Goal: Task Accomplishment & Management: Use online tool/utility

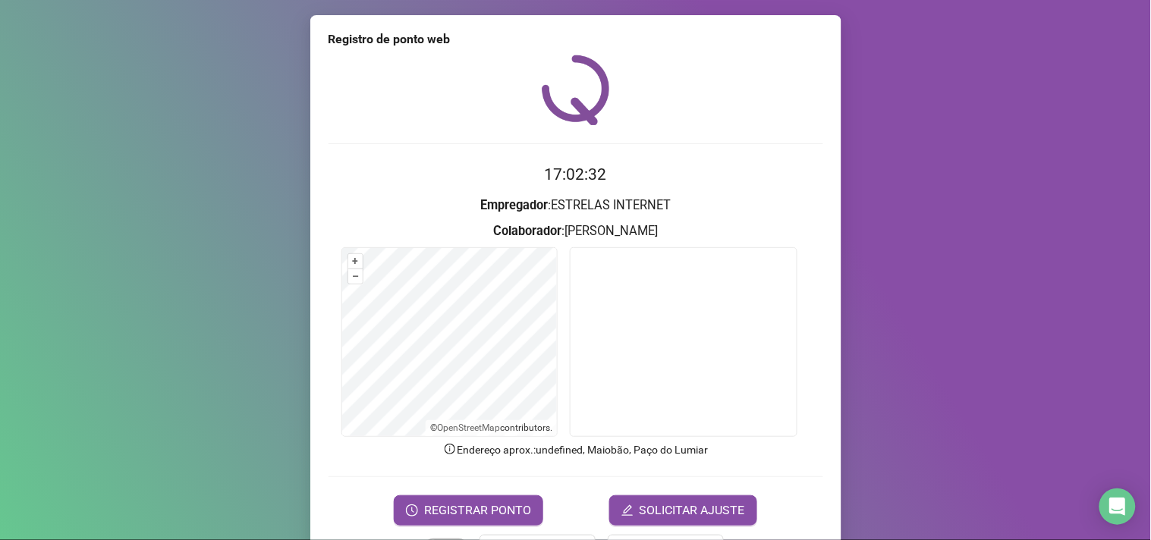
scroll to position [51, 0]
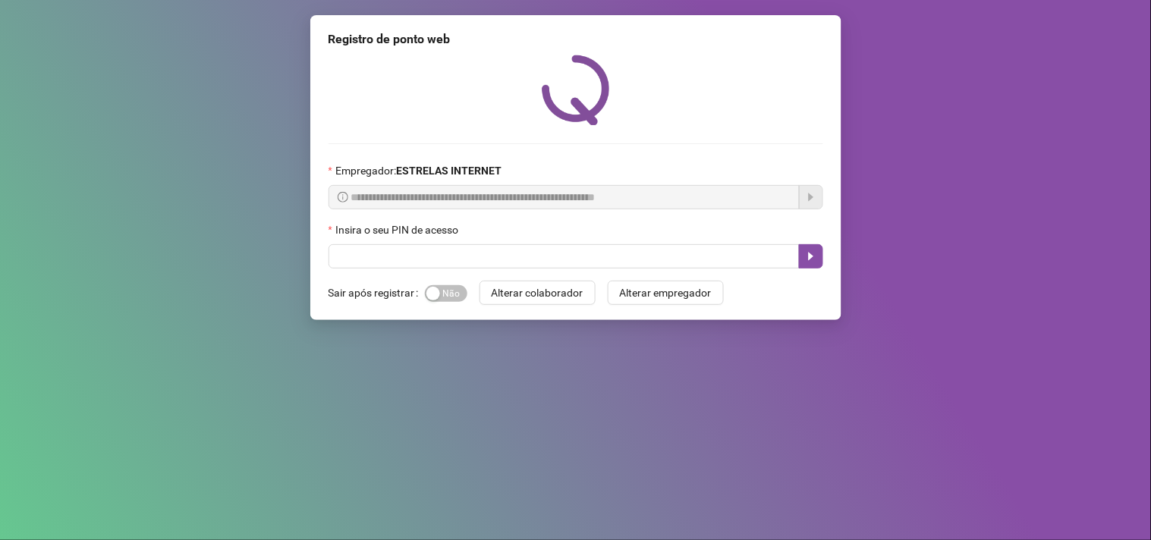
click at [398, 241] on div "Insira o seu PIN de acesso" at bounding box center [576, 233] width 495 height 23
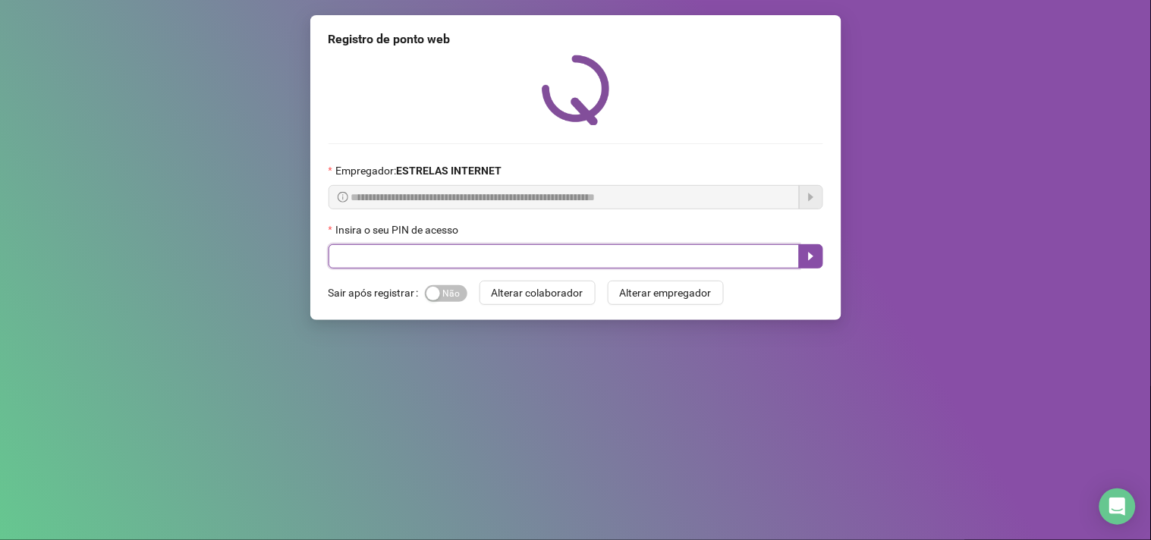
click at [569, 263] on input "text" at bounding box center [564, 256] width 471 height 24
type input "*****"
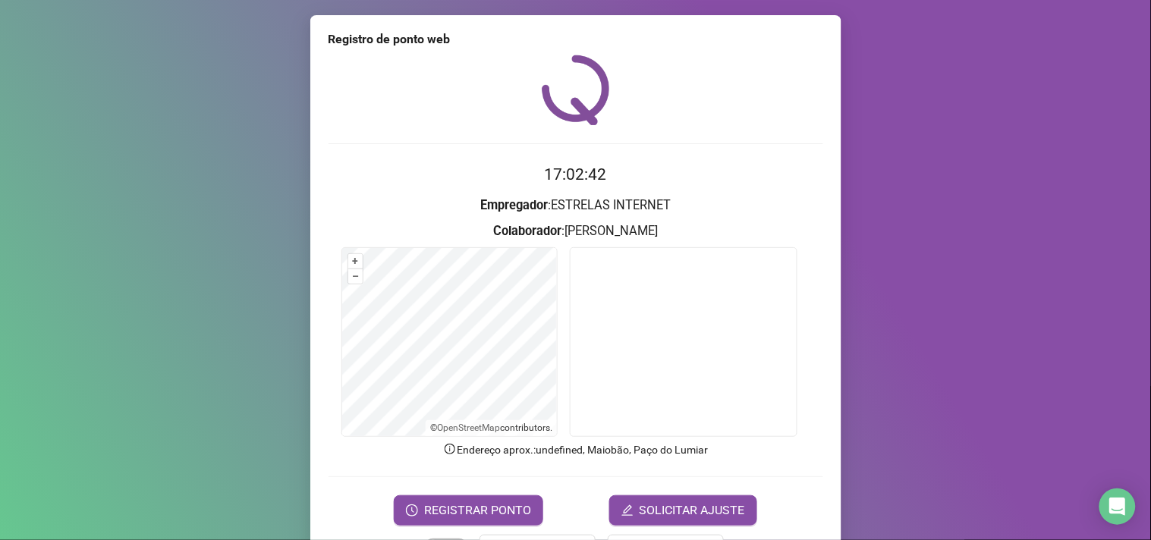
click at [521, 493] on form "17:02:42 Empregador : ESTRELAS INTERNET Colaborador : [PERSON_NAME] + – ⇧ › © O…" at bounding box center [576, 343] width 495 height 363
click at [510, 504] on span "REGISTRAR PONTO" at bounding box center [477, 511] width 107 height 18
